Goal: Transaction & Acquisition: Book appointment/travel/reservation

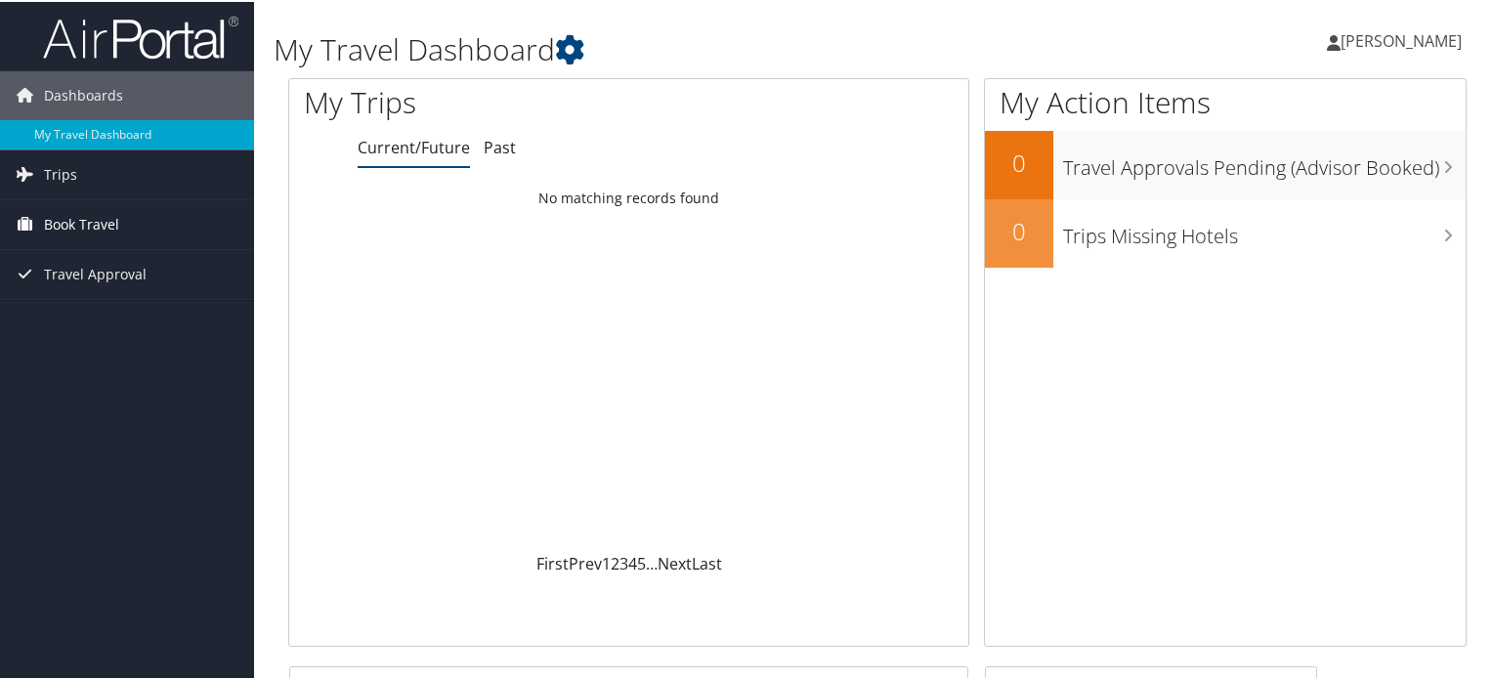
click at [35, 225] on icon at bounding box center [24, 221] width 29 height 29
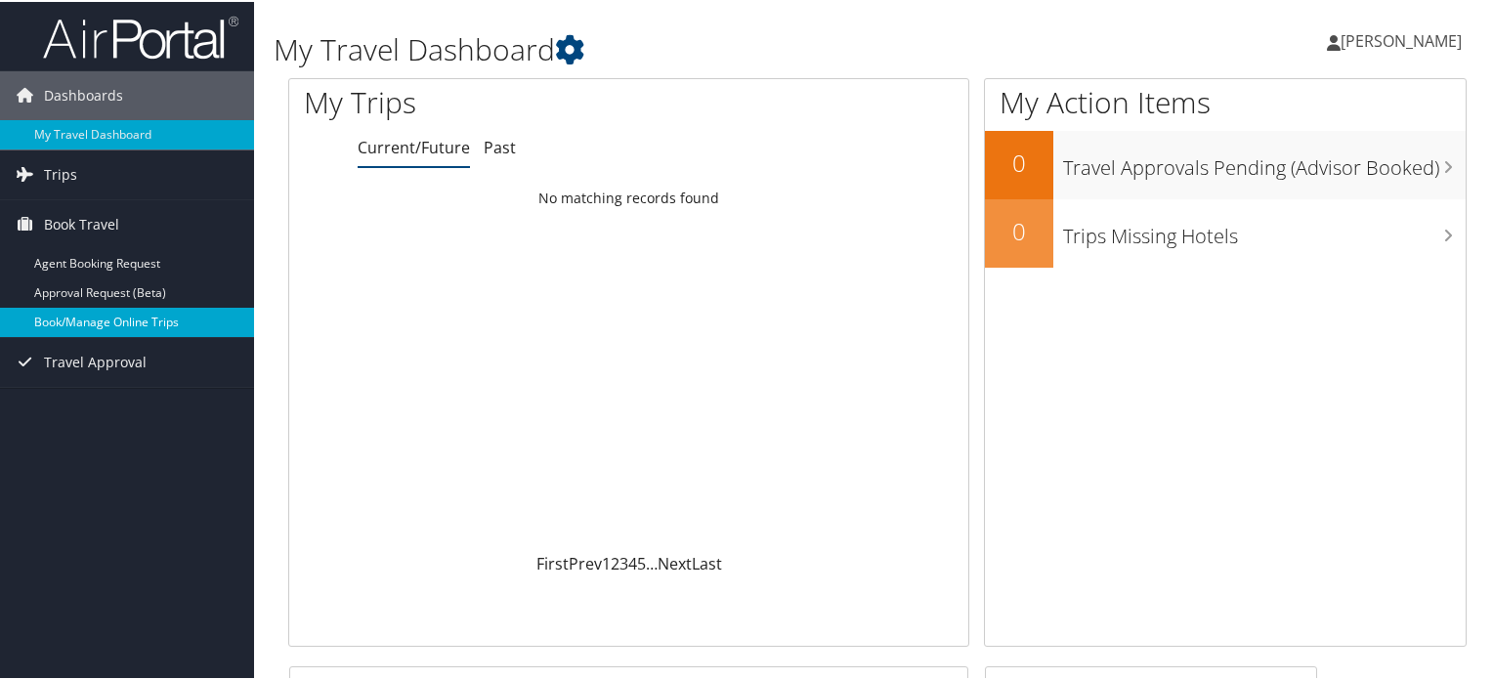
click at [54, 323] on link "Book/Manage Online Trips" at bounding box center [127, 320] width 254 height 29
